Goal: Information Seeking & Learning: Learn about a topic

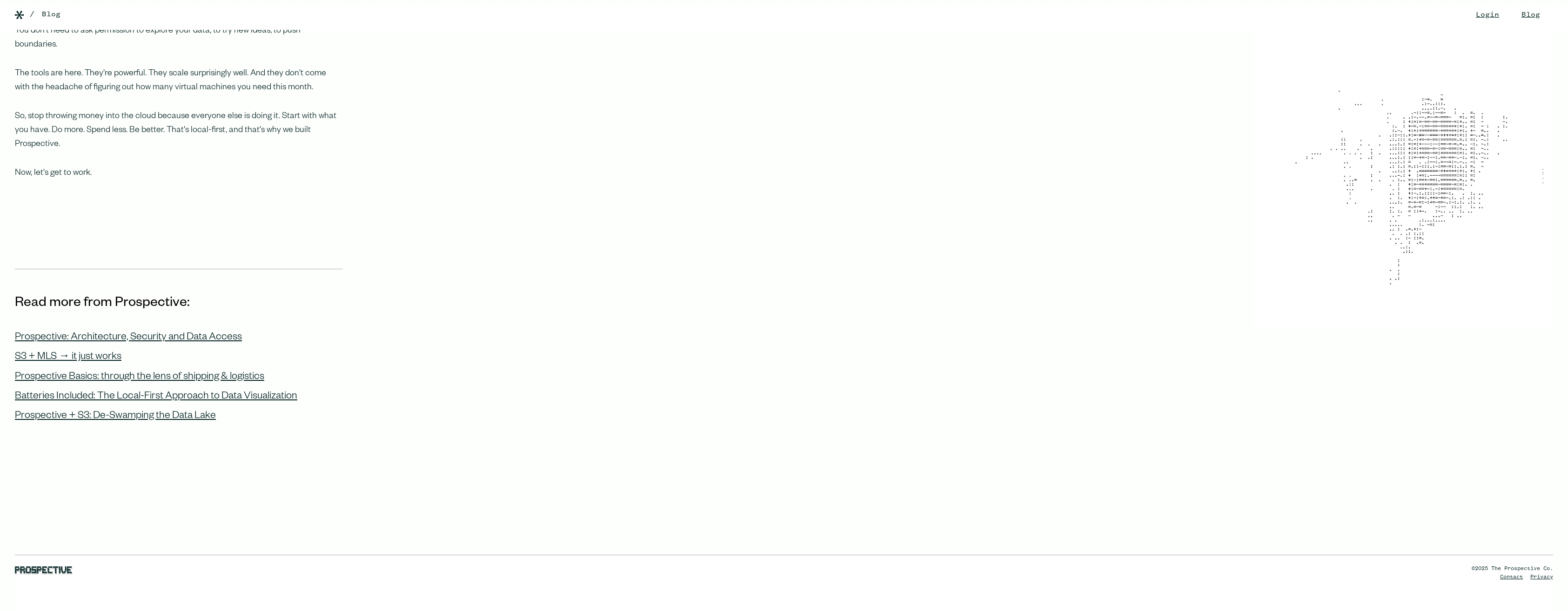
scroll to position [884, 0]
click at [216, 331] on div "Prospective: Architecture, Security and Data Access" at bounding box center [128, 337] width 227 height 12
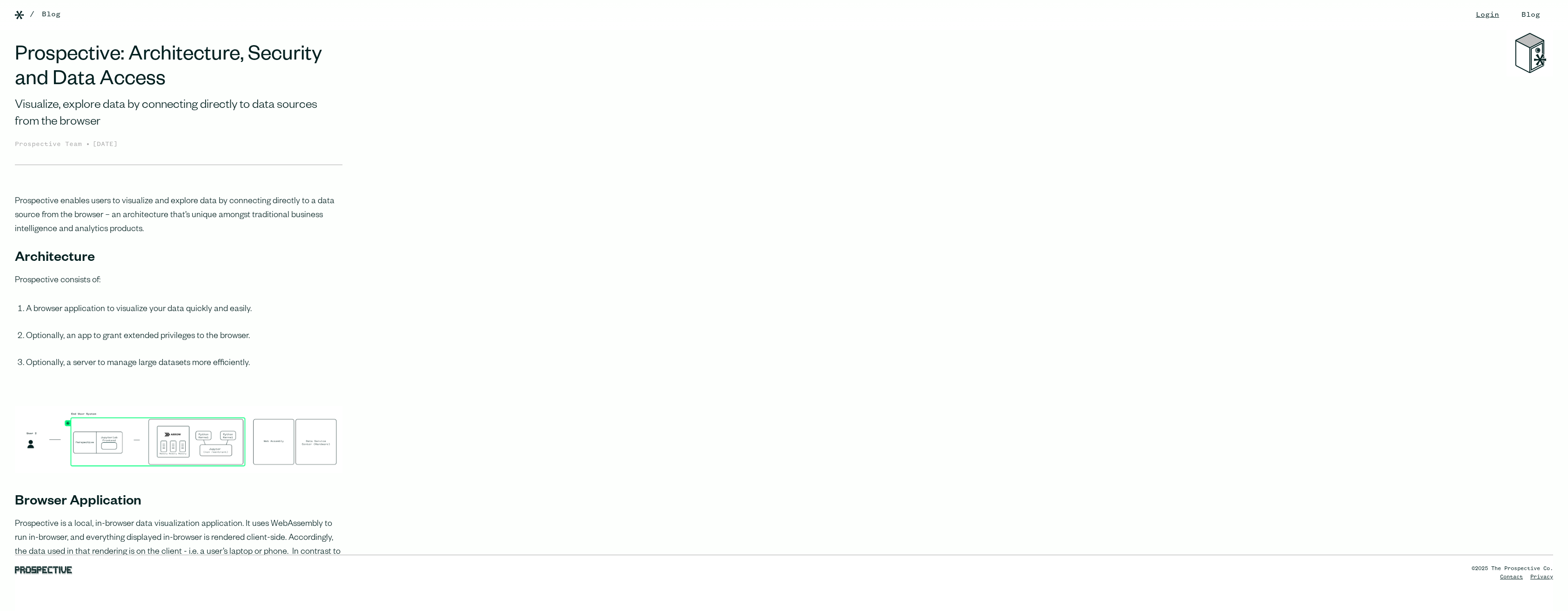
click at [1512, 18] on link "Blog" at bounding box center [1530, 15] width 37 height 30
click at [23, 15] on img at bounding box center [19, 15] width 9 height 9
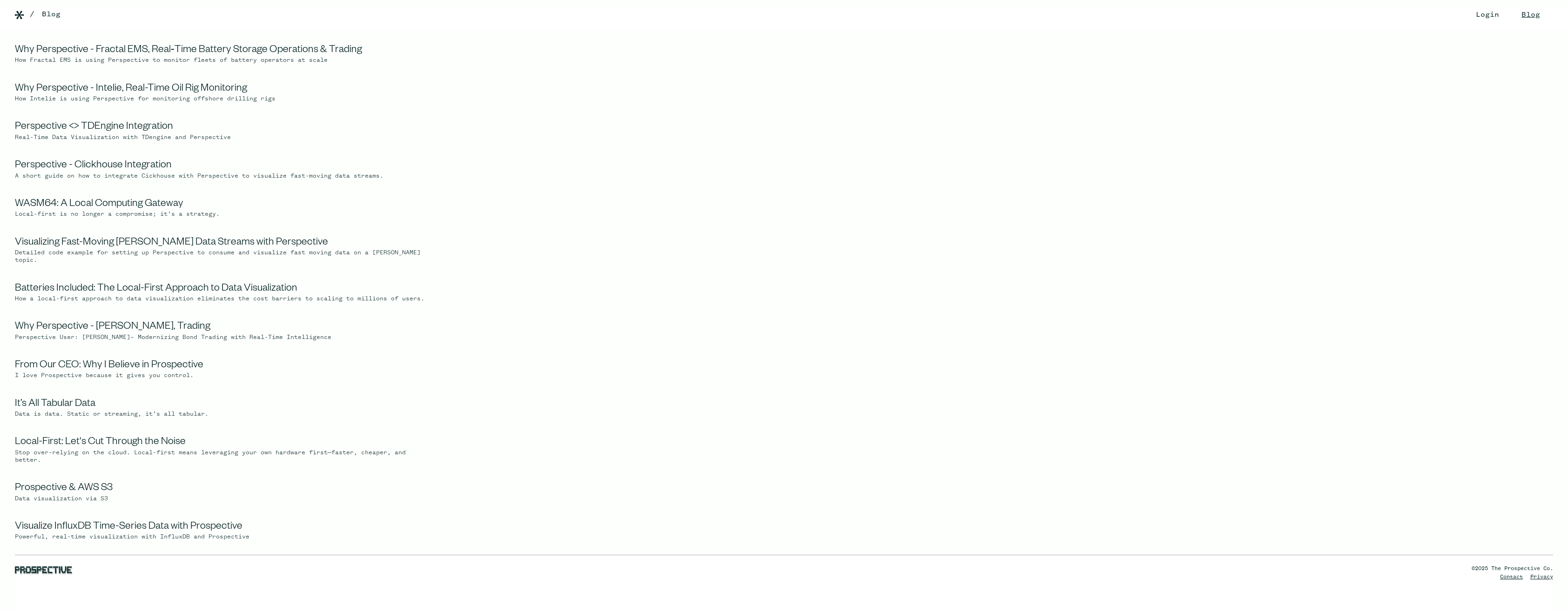
click at [1466, 18] on link "Login" at bounding box center [1487, 15] width 42 height 30
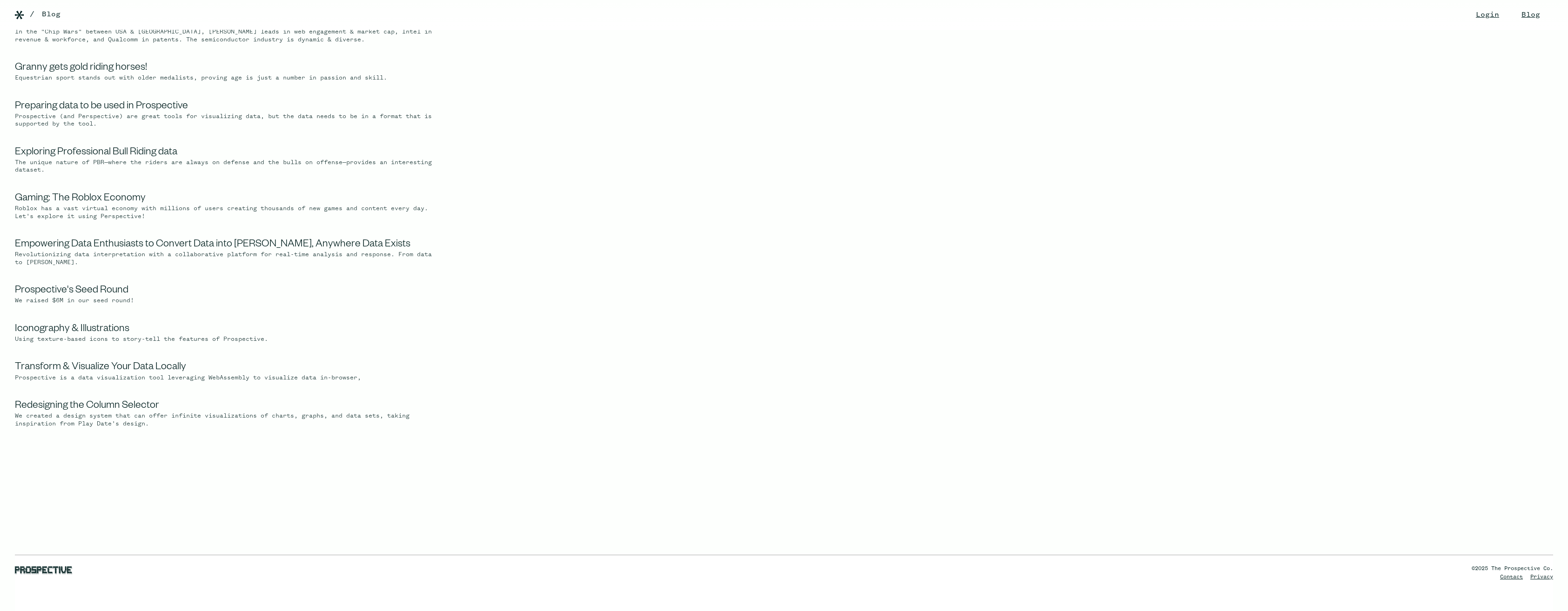
scroll to position [1252, 0]
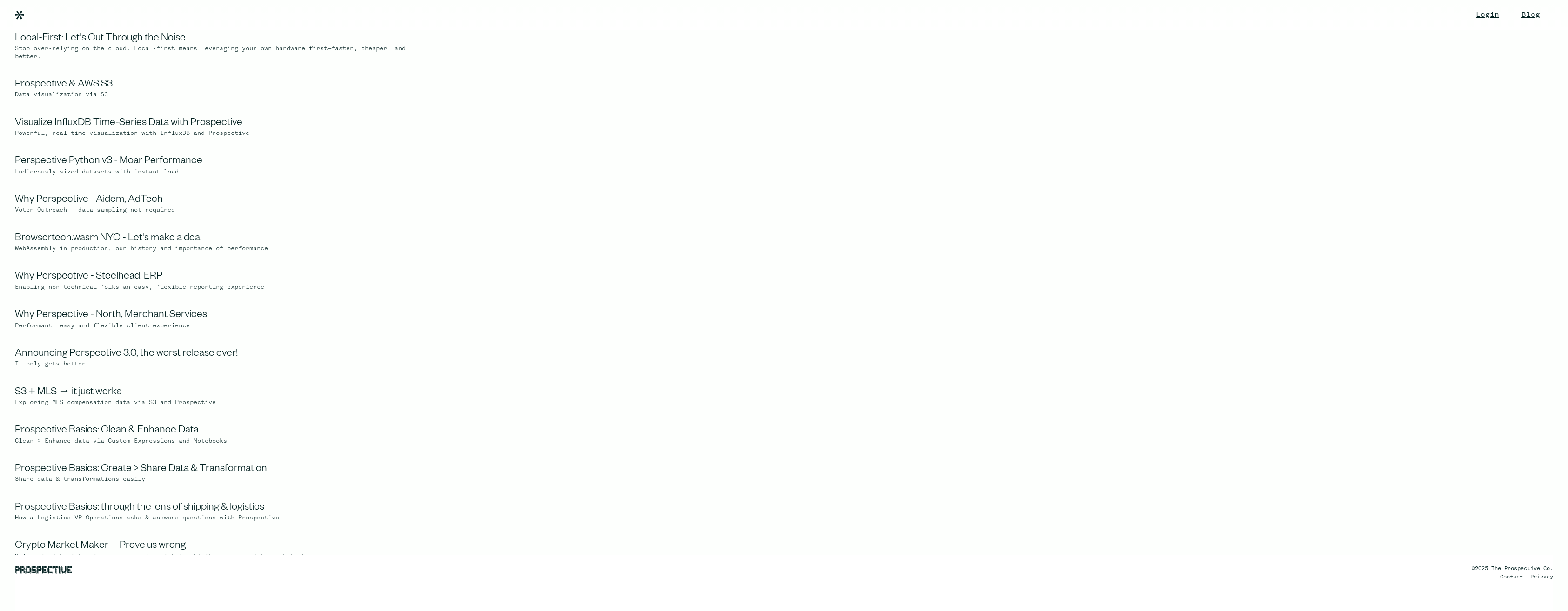
scroll to position [558, 0]
click at [571, 330] on section "Why Perspective - Fractal EMS, Real‑Time Battery Storage Operations & Trading H…" at bounding box center [784, 556] width 1568 height 1832
